Goal: Task Accomplishment & Management: Use online tool/utility

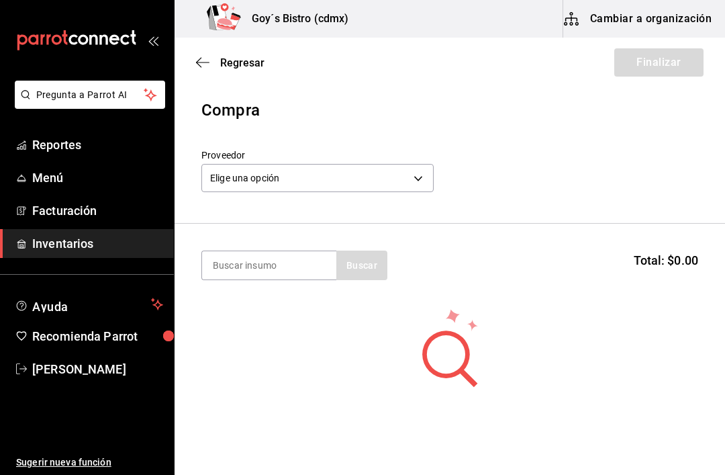
click at [203, 60] on icon "button" at bounding box center [202, 62] width 13 height 12
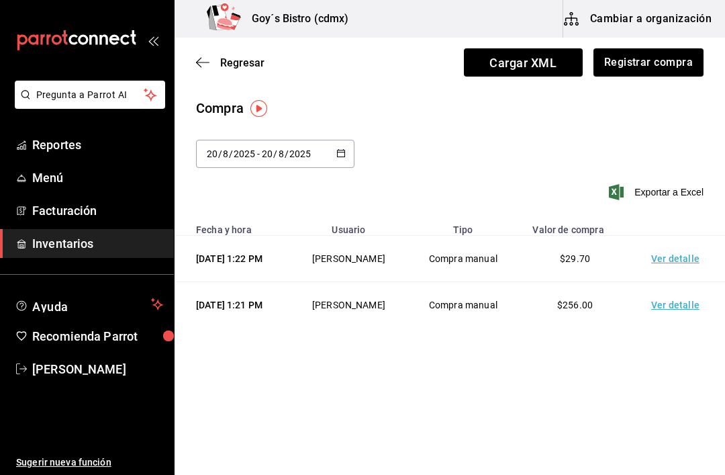
click at [205, 68] on icon "button" at bounding box center [202, 62] width 13 height 12
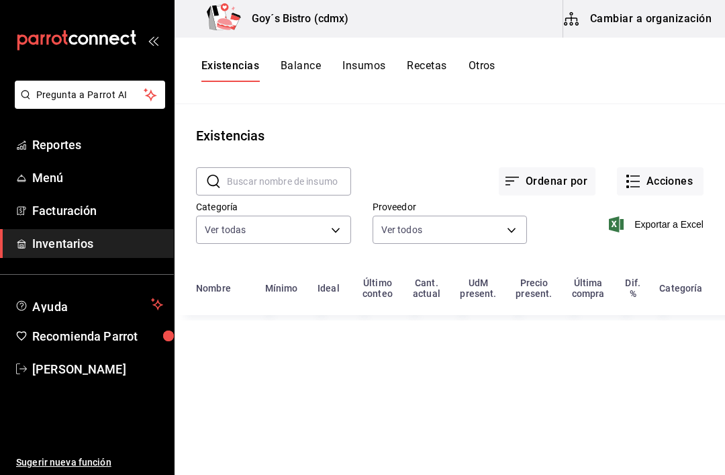
click at [660, 179] on button "Acciones" at bounding box center [660, 181] width 87 height 28
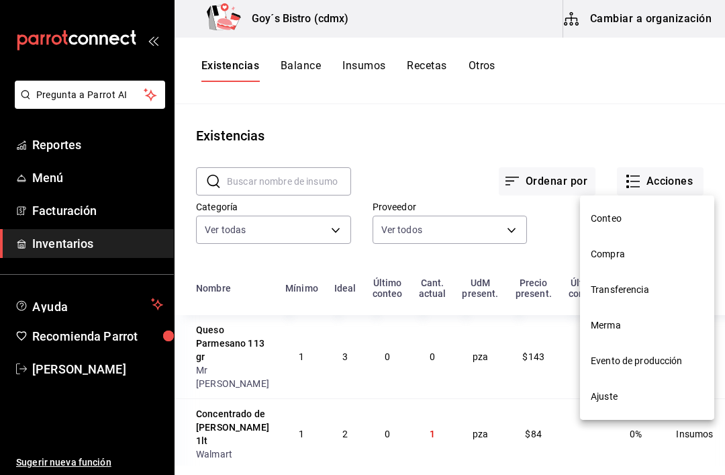
click at [638, 287] on span "Transferencia" at bounding box center [647, 290] width 113 height 14
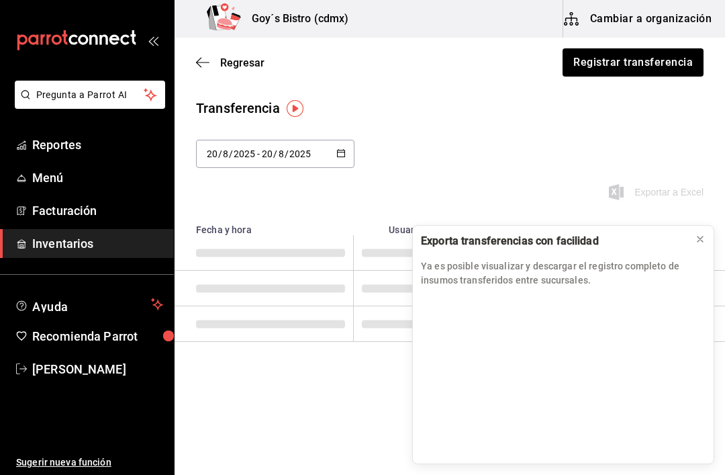
click at [700, 236] on icon at bounding box center [700, 239] width 11 height 11
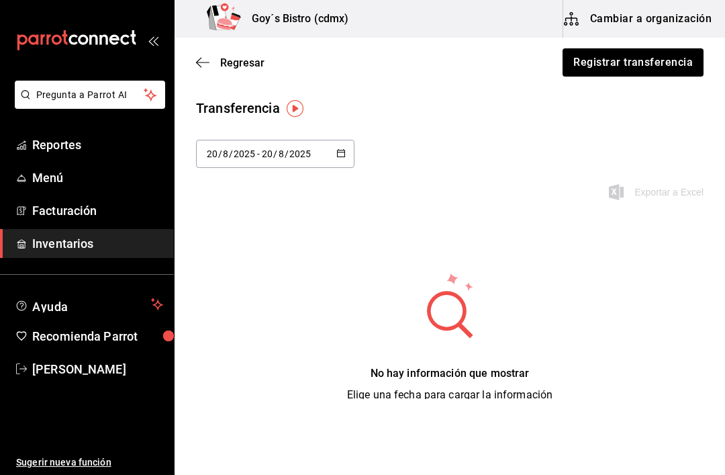
click at [199, 56] on icon "button" at bounding box center [202, 62] width 13 height 12
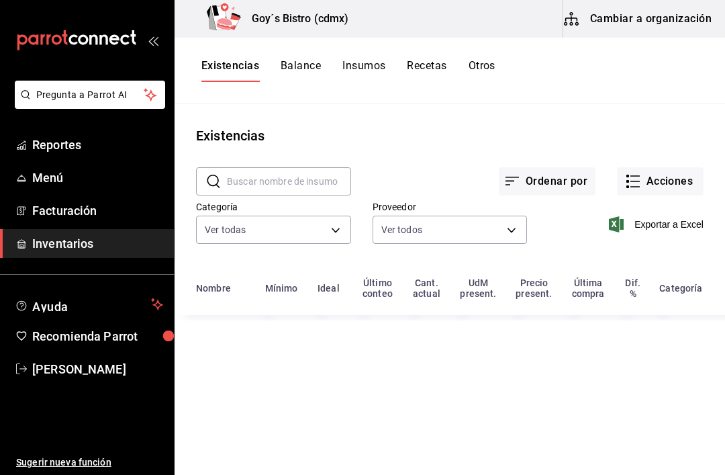
click at [669, 181] on button "Acciones" at bounding box center [660, 181] width 87 height 28
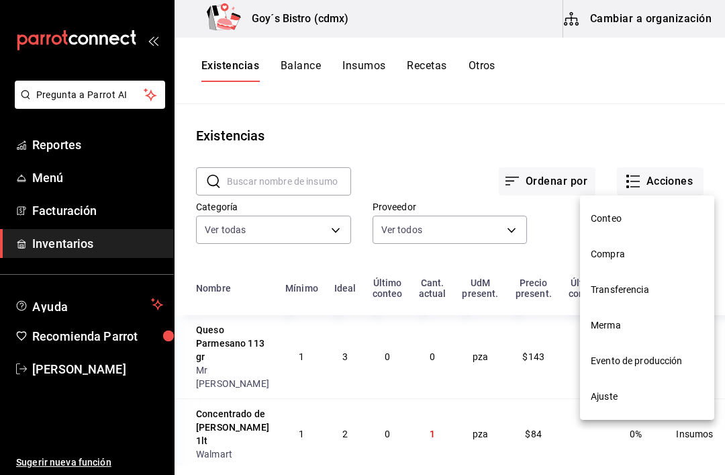
click at [649, 367] on span "Evento de producción" at bounding box center [647, 361] width 113 height 14
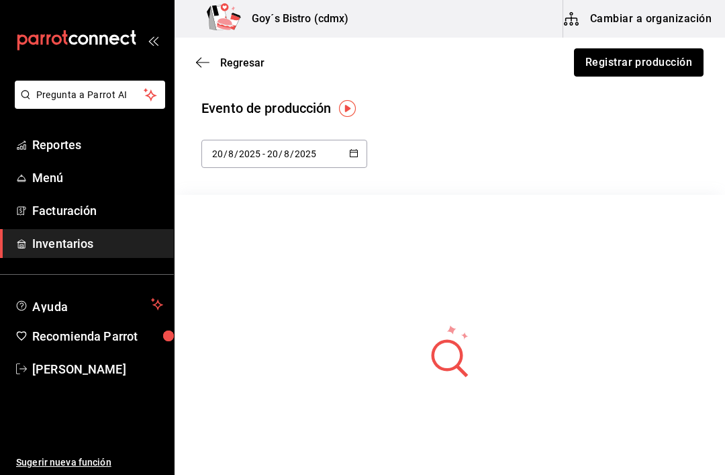
click at [623, 62] on button "Registrar producción" at bounding box center [639, 62] width 130 height 28
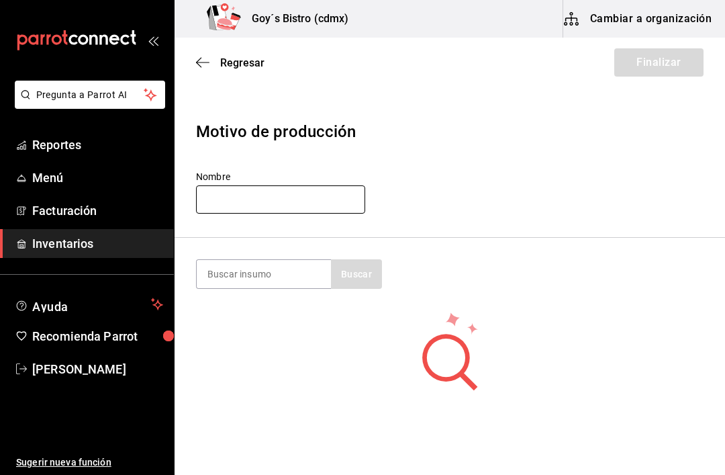
click at [293, 195] on input "text" at bounding box center [280, 199] width 169 height 28
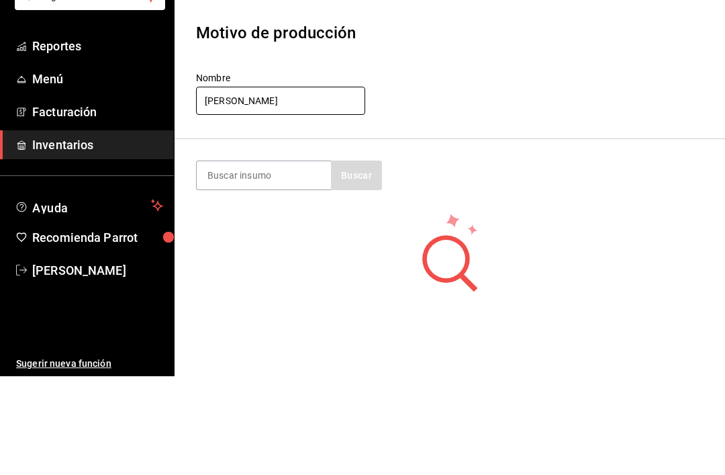
type input "[PERSON_NAME]"
click at [245, 260] on input at bounding box center [264, 274] width 134 height 28
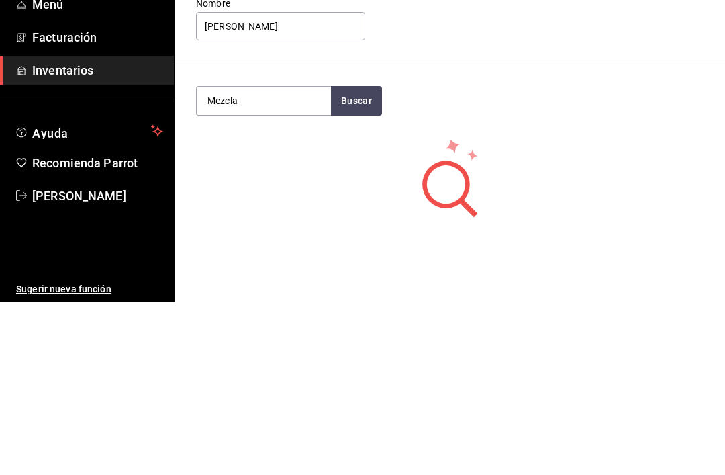
type input "Mezcla"
click at [372, 259] on button "Buscar" at bounding box center [356, 274] width 51 height 30
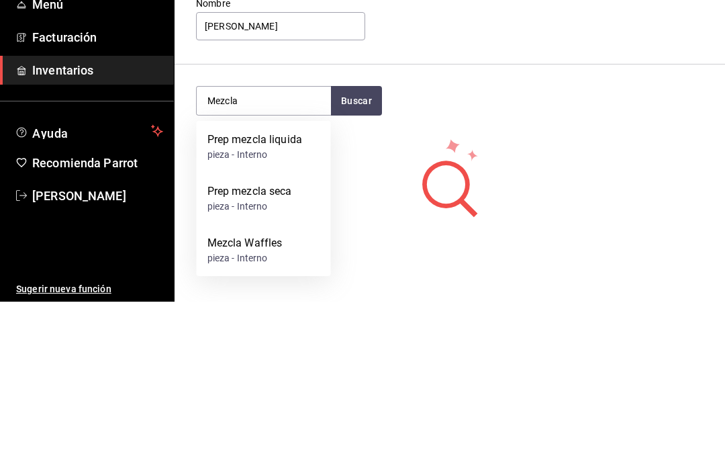
click at [290, 357] on div "Prep mezcla seca" at bounding box center [249, 365] width 85 height 16
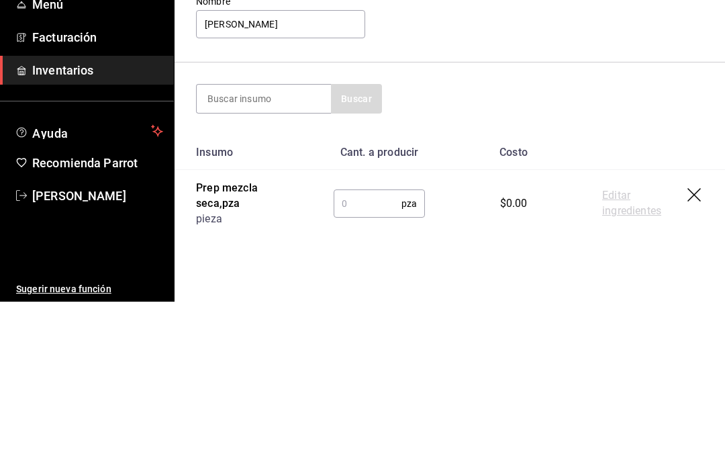
scroll to position [1, 0]
click at [374, 364] on input "text" at bounding box center [368, 377] width 68 height 27
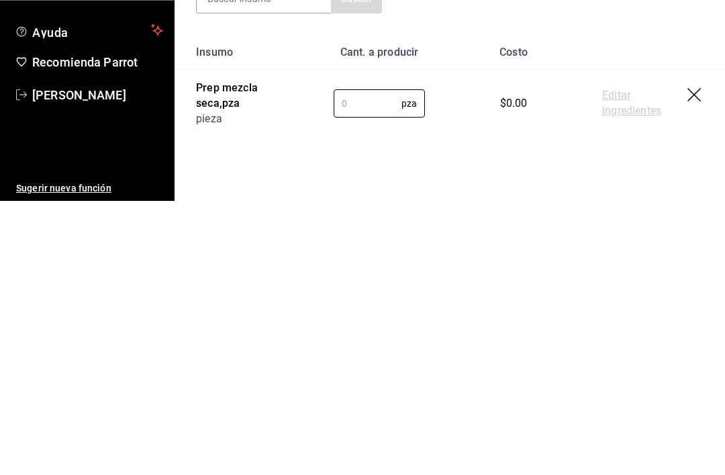
type input "4"
type input "2"
click at [620, 362] on link "Editar ingredientes" at bounding box center [644, 377] width 85 height 31
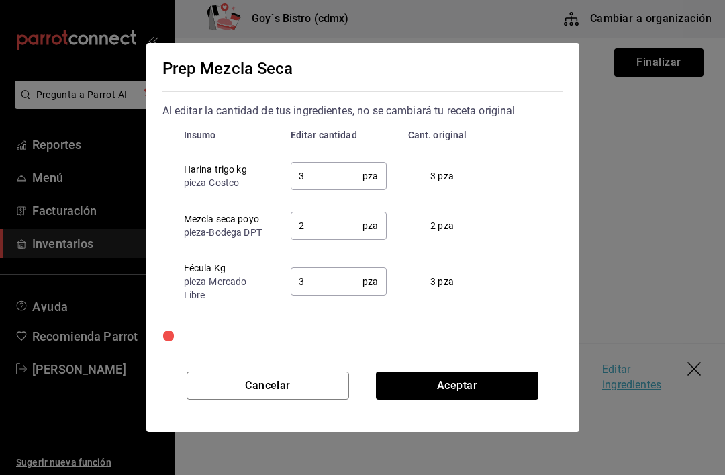
click at [330, 170] on input "3" at bounding box center [327, 175] width 73 height 27
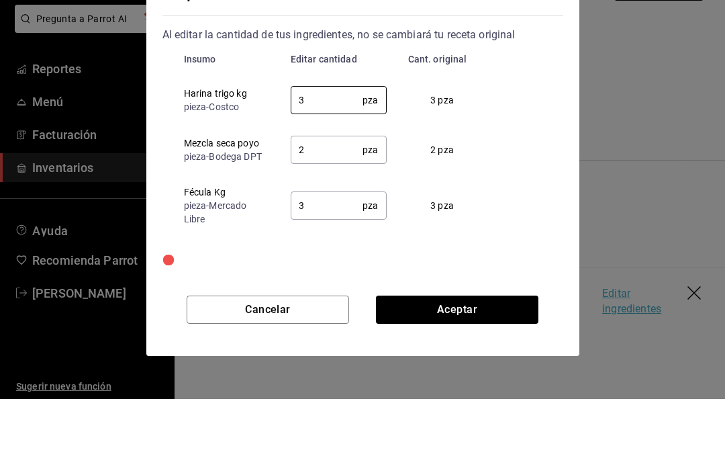
click at [346, 162] on input "3" at bounding box center [327, 175] width 73 height 27
type input "1"
click at [342, 212] on input "2" at bounding box center [327, 225] width 73 height 27
click at [331, 212] on input "2" at bounding box center [327, 225] width 73 height 27
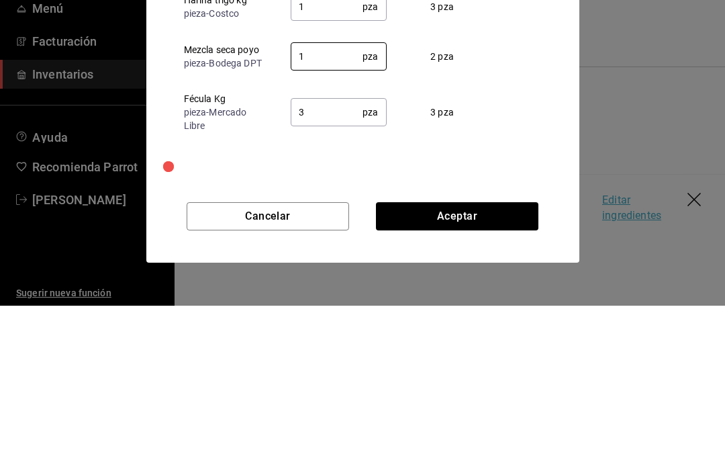
type input "1"
click at [336, 268] on input "3" at bounding box center [327, 281] width 73 height 27
type input "1"
click at [510, 127] on div "Insumo Editar cantidad Cant. original Harina trigo kg pieza - Costco 1 pza ​ 3 …" at bounding box center [362, 215] width 401 height 193
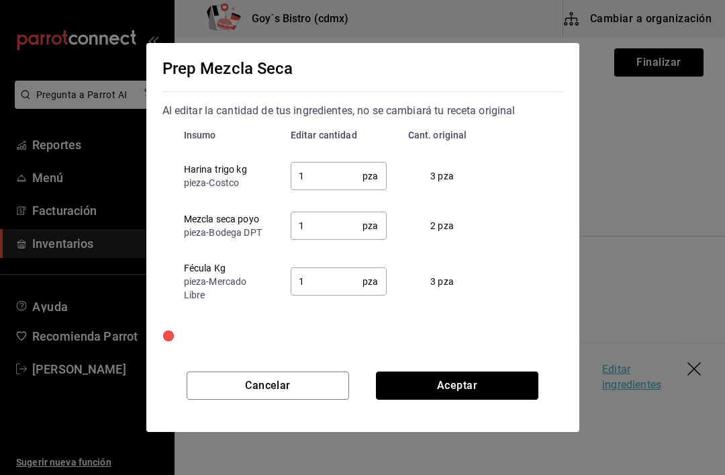
click at [451, 383] on button "Aceptar" at bounding box center [457, 385] width 162 height 28
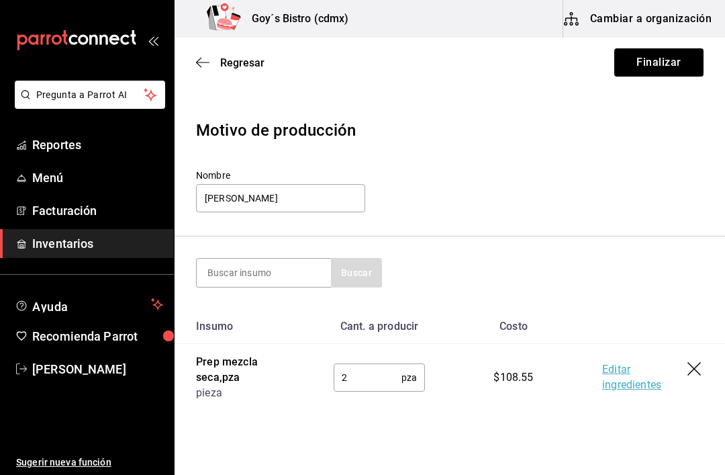
click at [613, 373] on link "Editar ingredientes" at bounding box center [644, 377] width 85 height 31
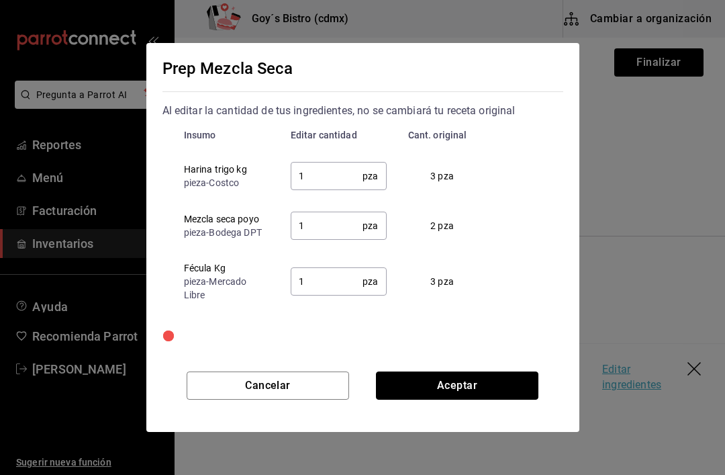
click at [463, 391] on button "Aceptar" at bounding box center [457, 385] width 162 height 28
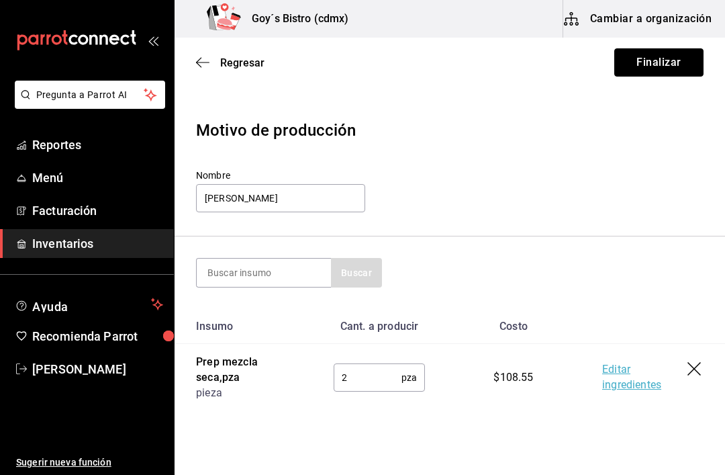
click at [633, 71] on button "Finalizar" at bounding box center [658, 62] width 89 height 28
